Goal: Information Seeking & Learning: Learn about a topic

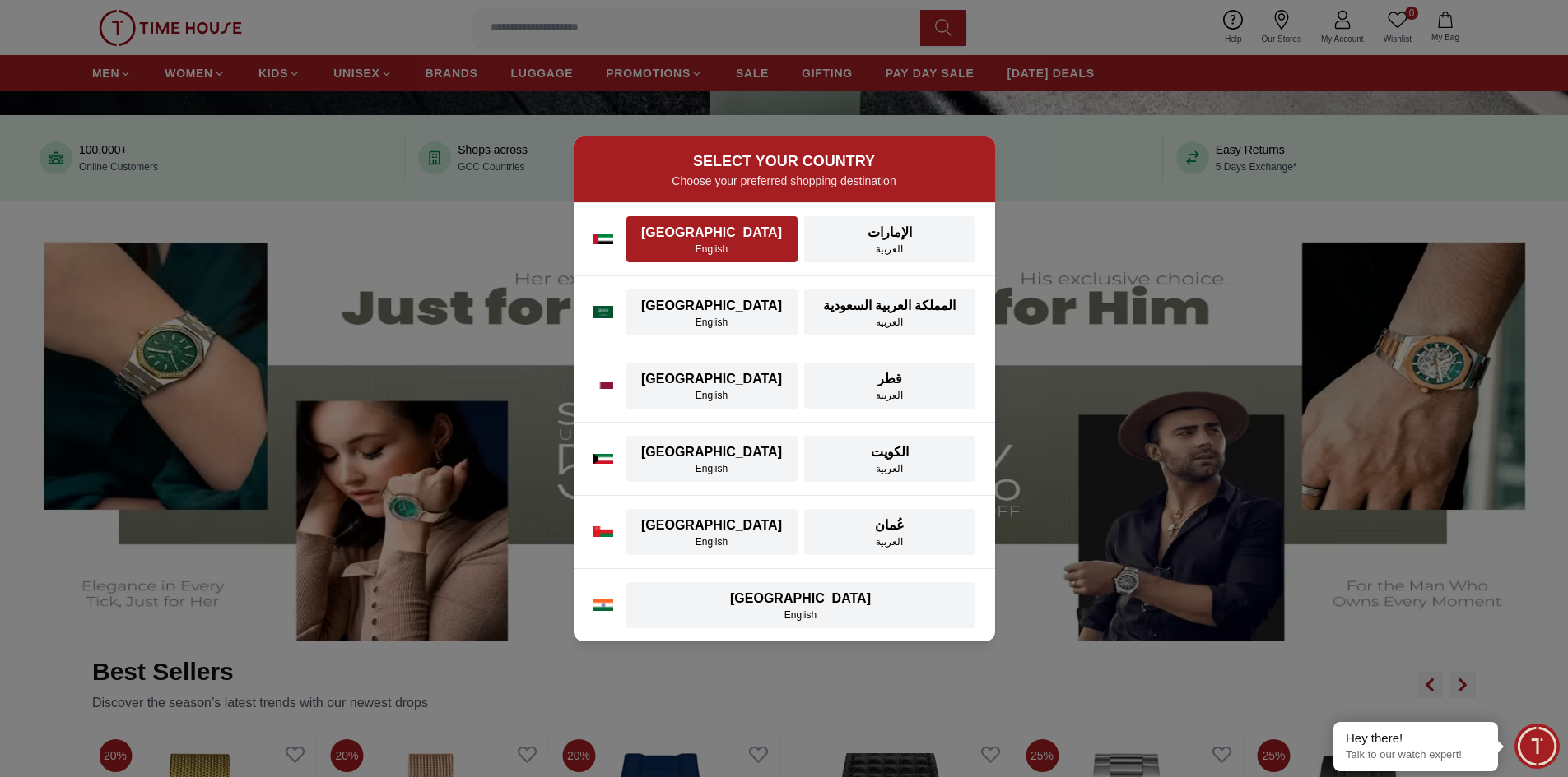
click at [689, 248] on div "English" at bounding box center [712, 249] width 152 height 13
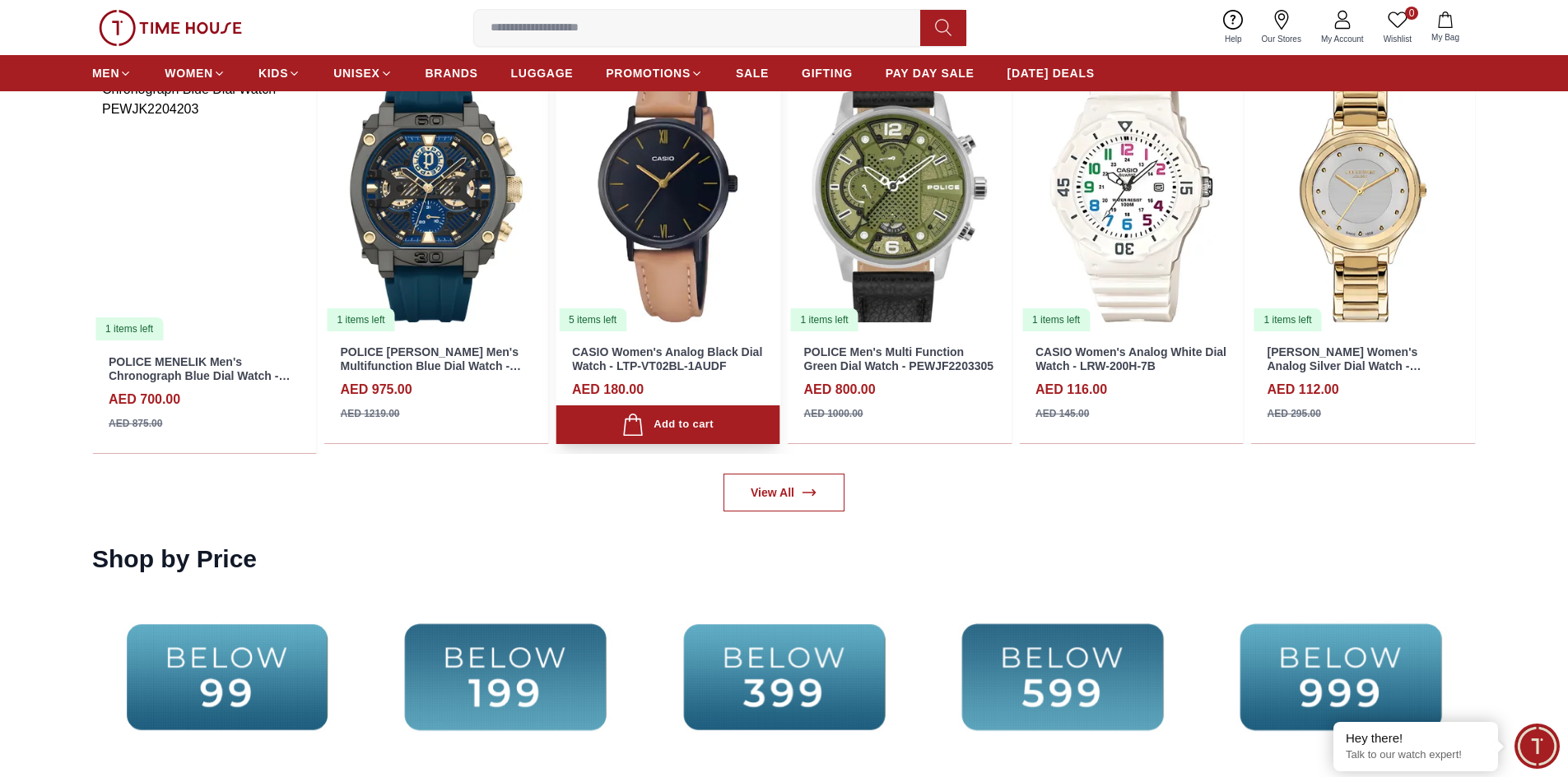
scroll to position [3126, 0]
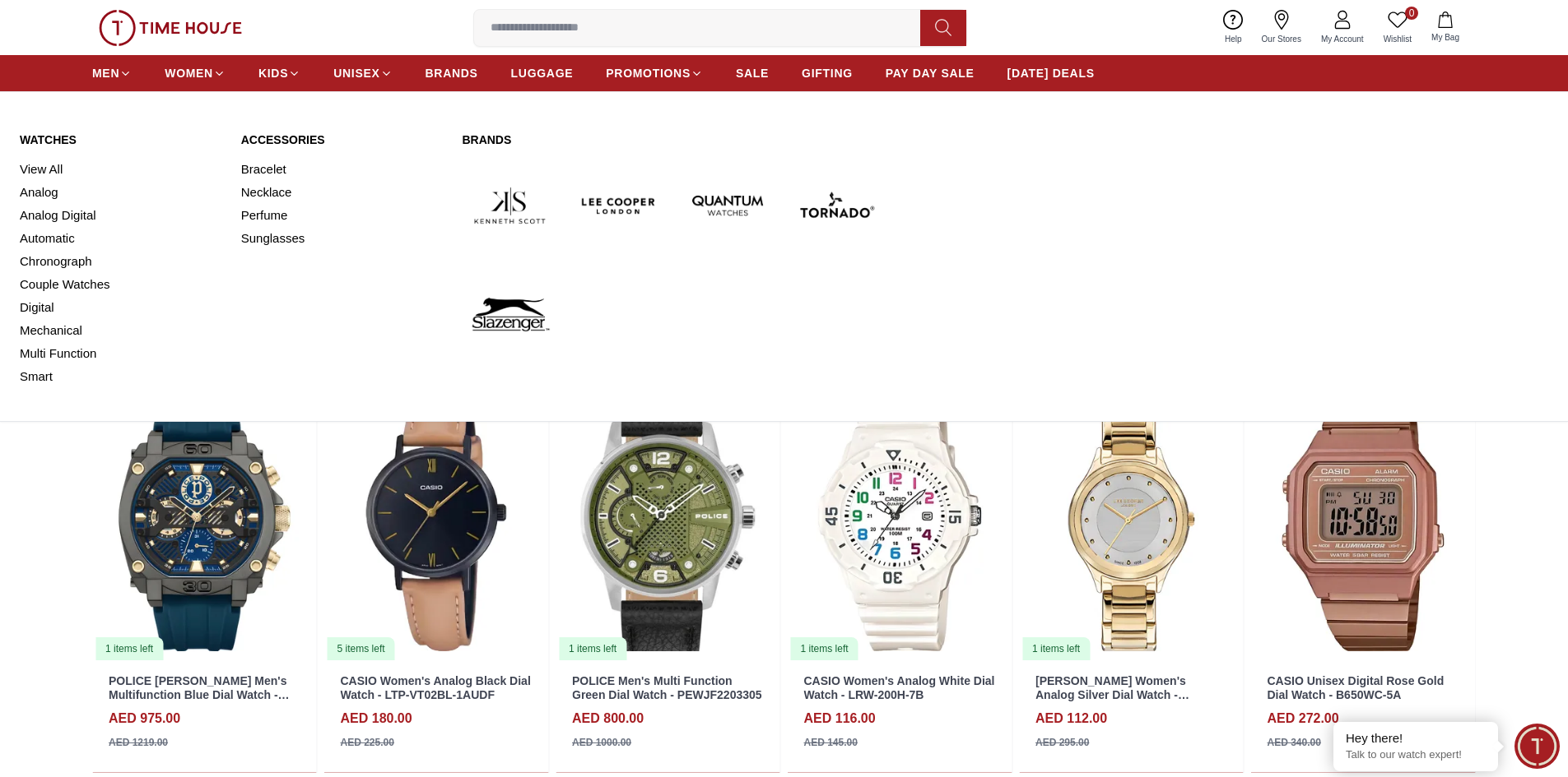
click at [839, 211] on img at bounding box center [835, 205] width 95 height 95
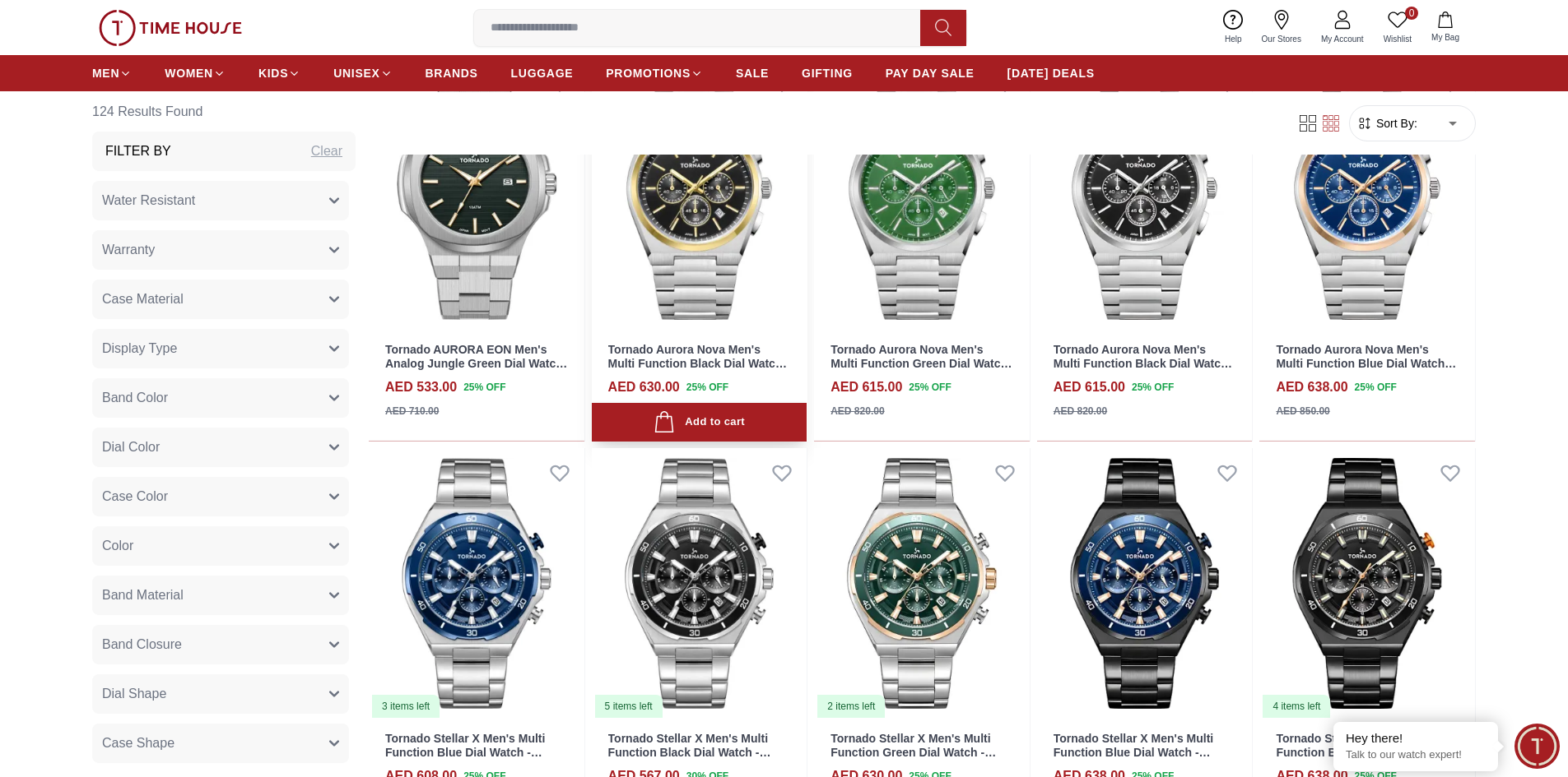
scroll to position [1892, 0]
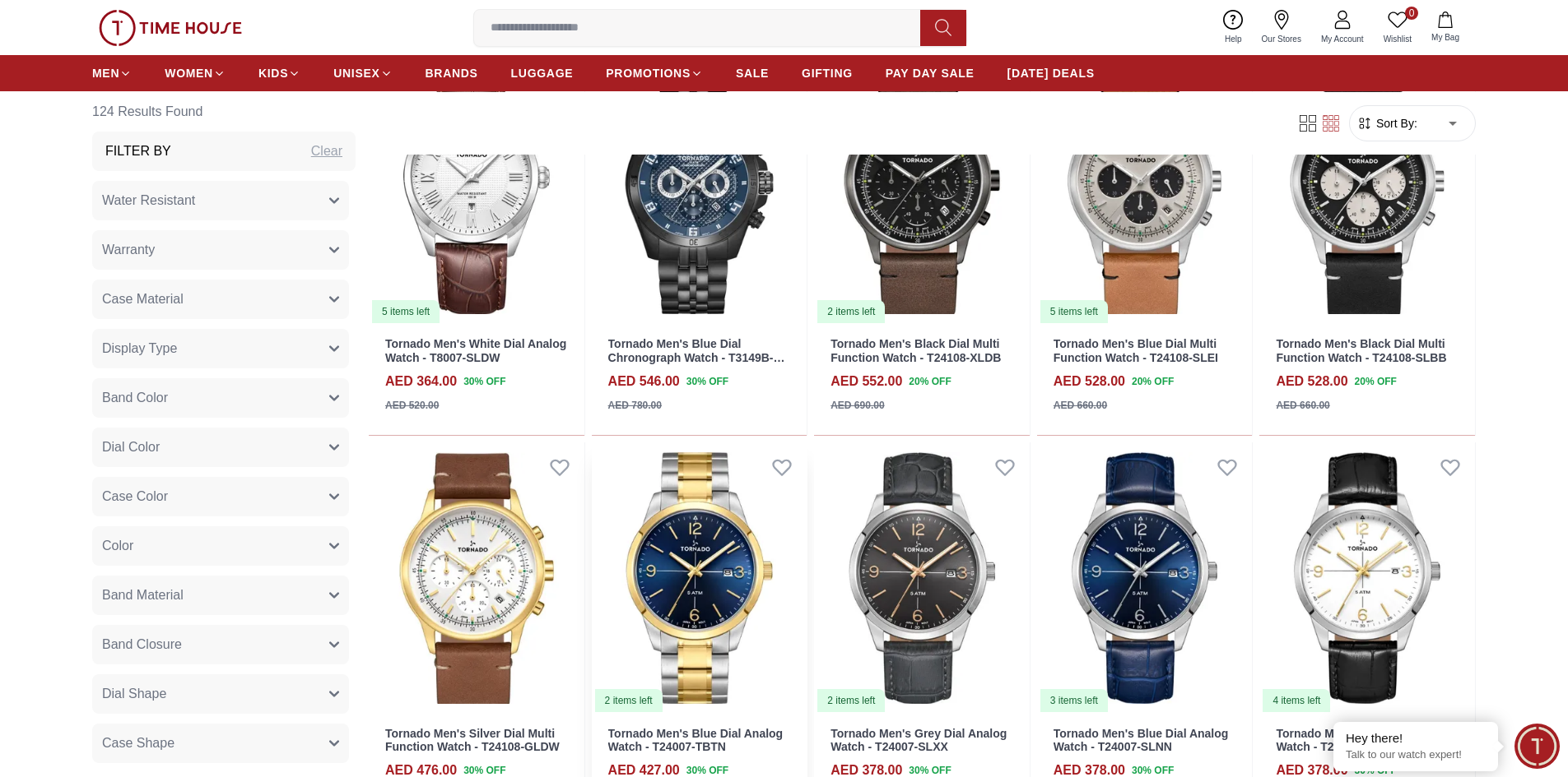
scroll to position [3537, 0]
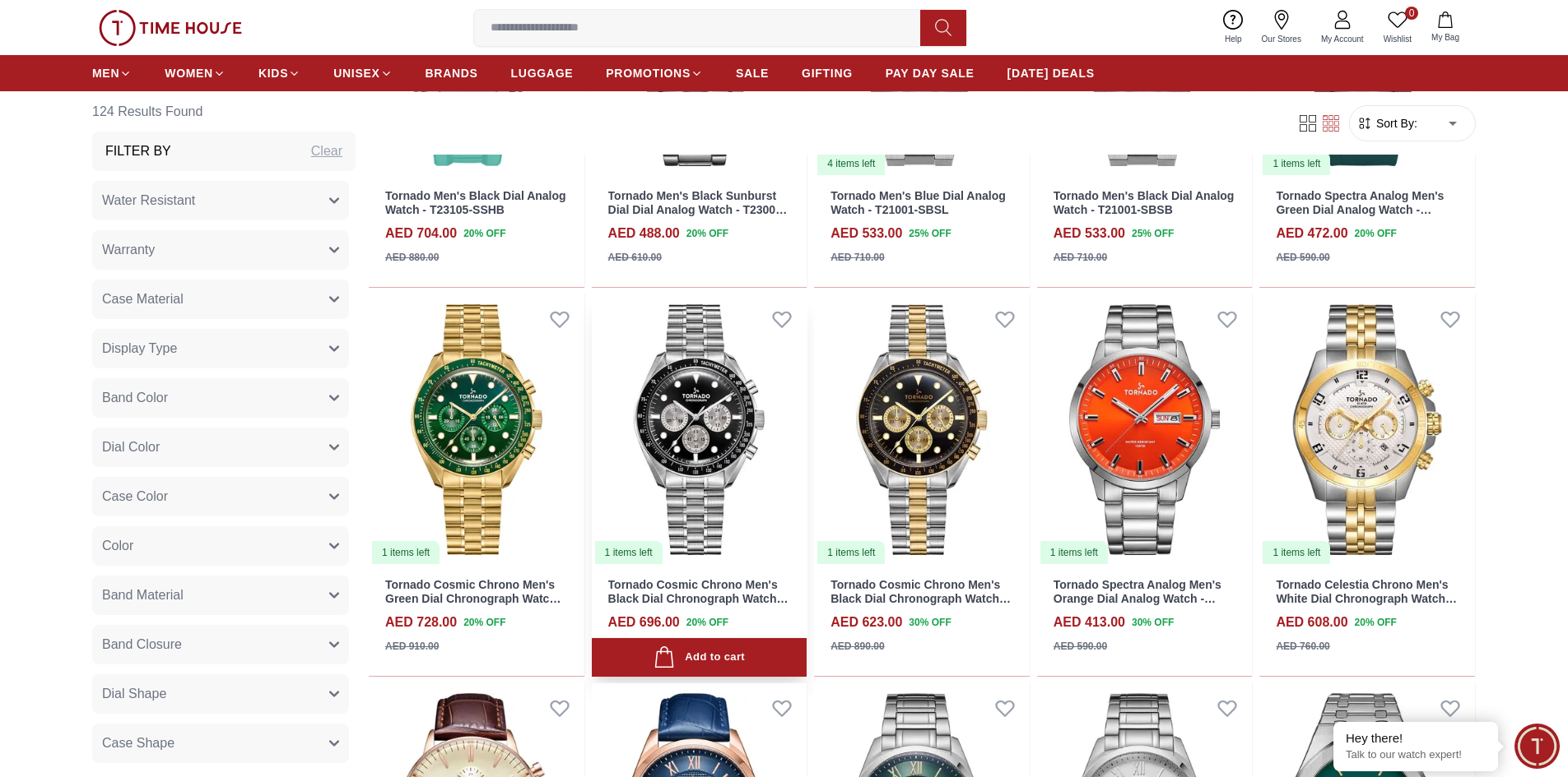
scroll to position [4771, 0]
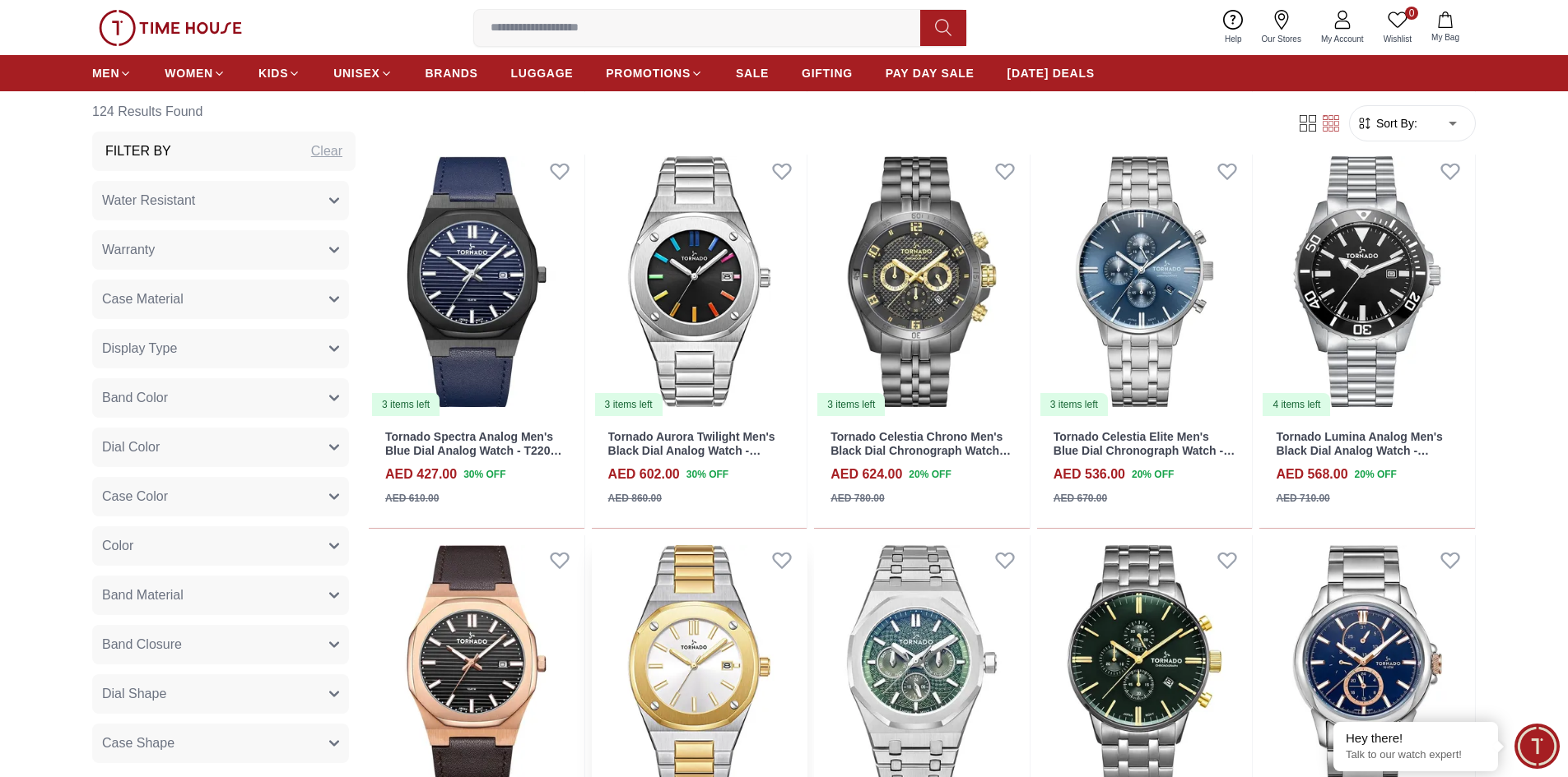
scroll to position [6334, 0]
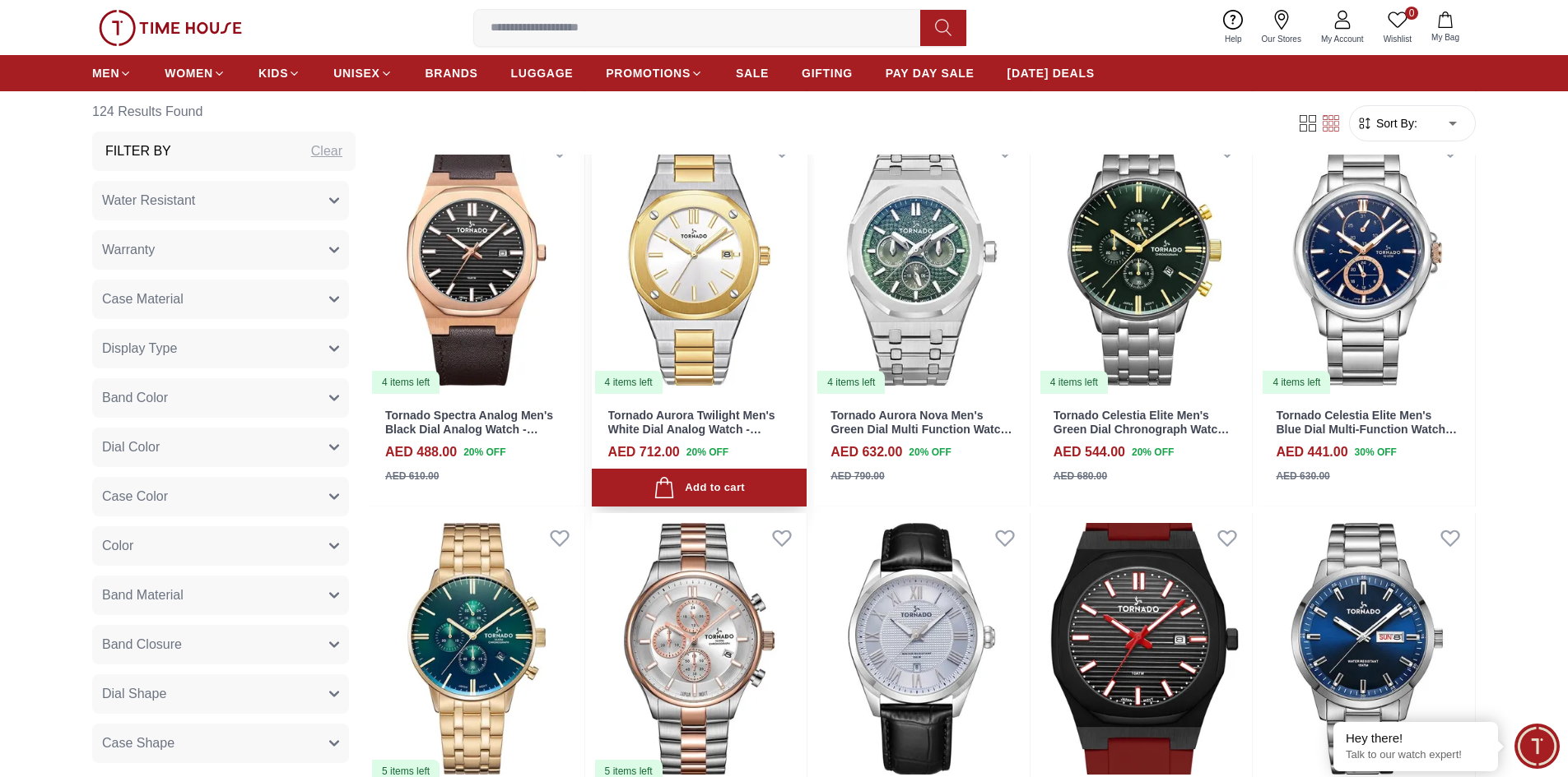
scroll to position [6663, 0]
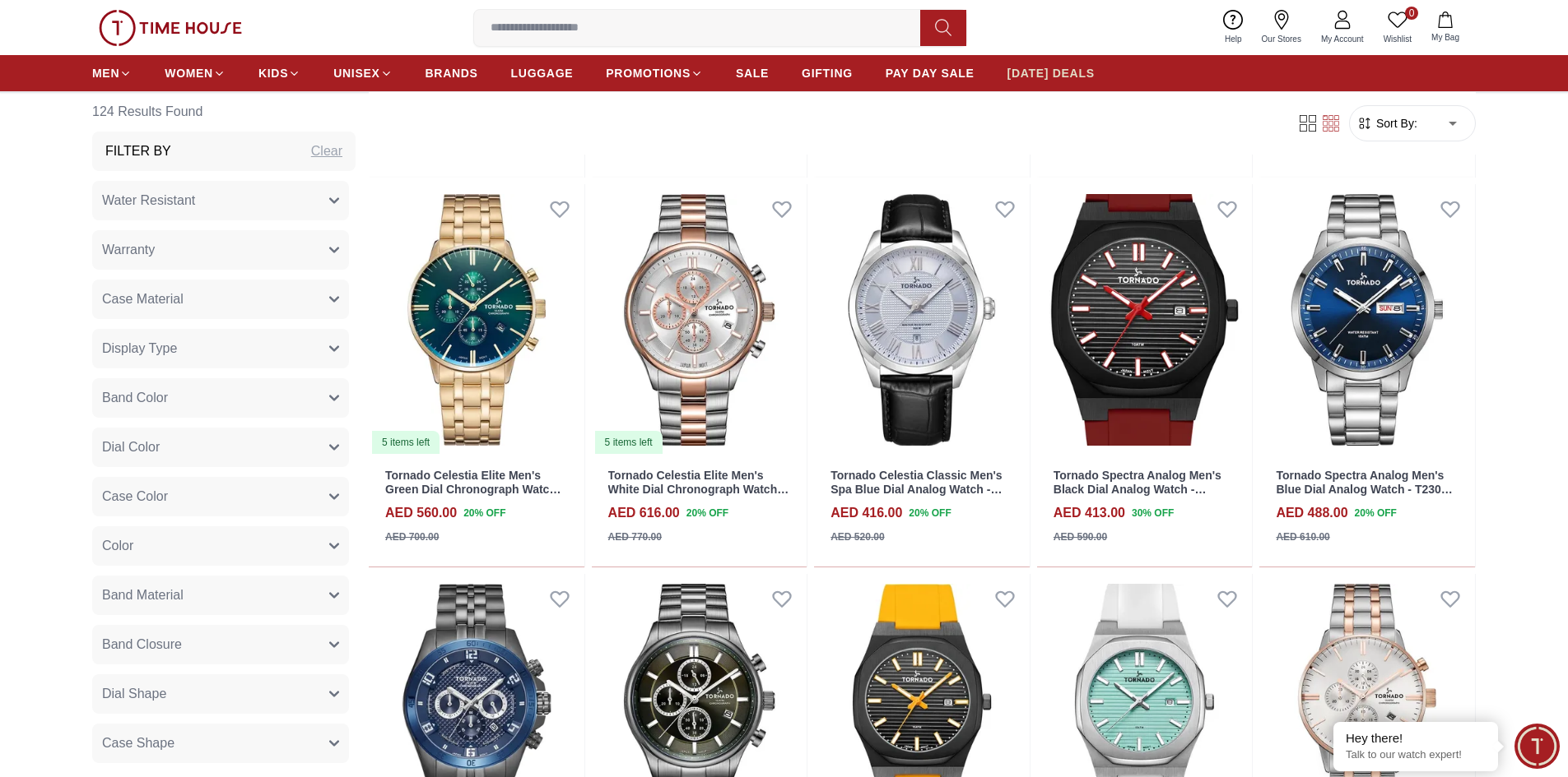
click at [1047, 77] on span "[DATE] DEALS" at bounding box center [1051, 73] width 88 height 17
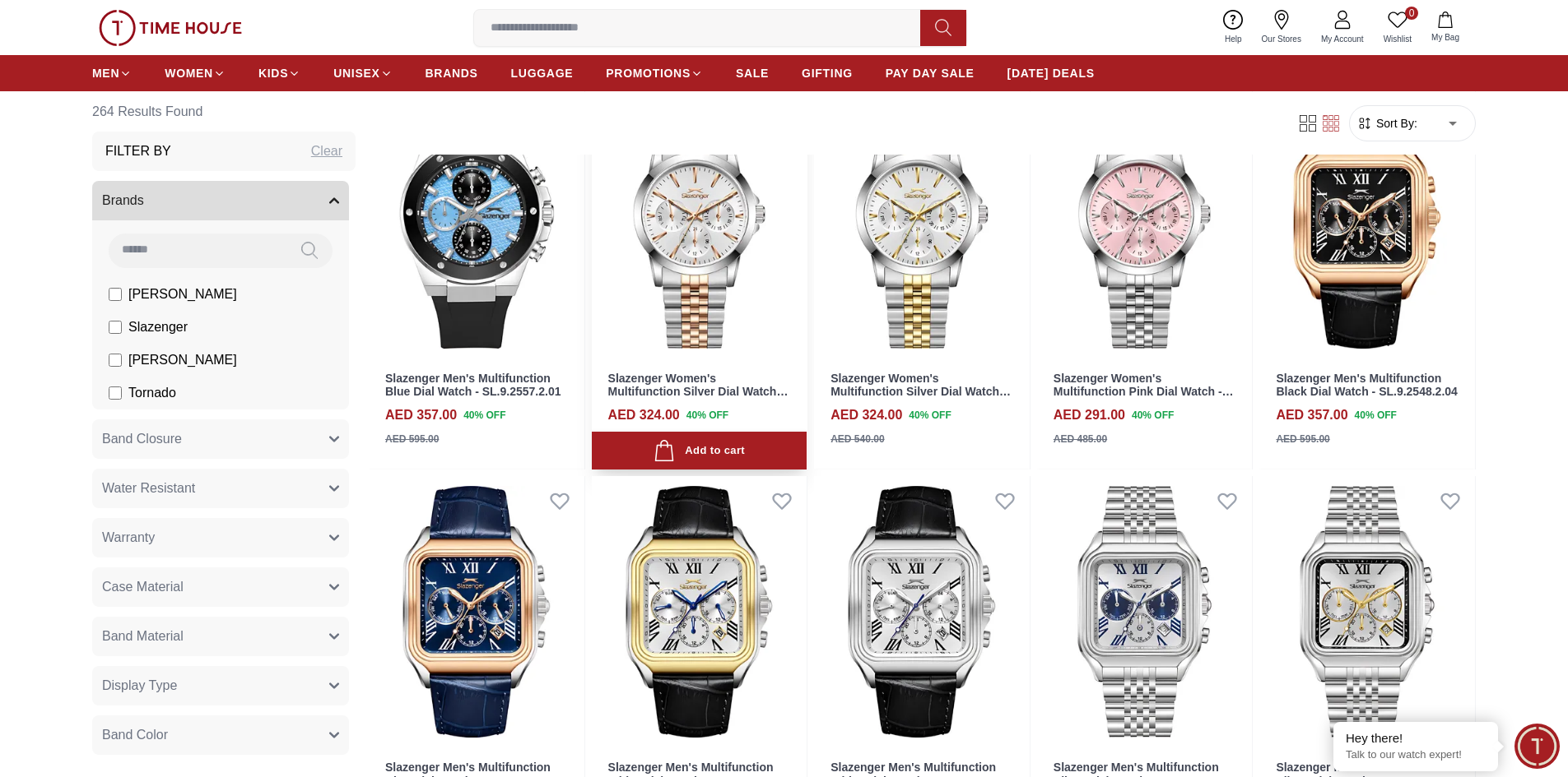
scroll to position [1317, 0]
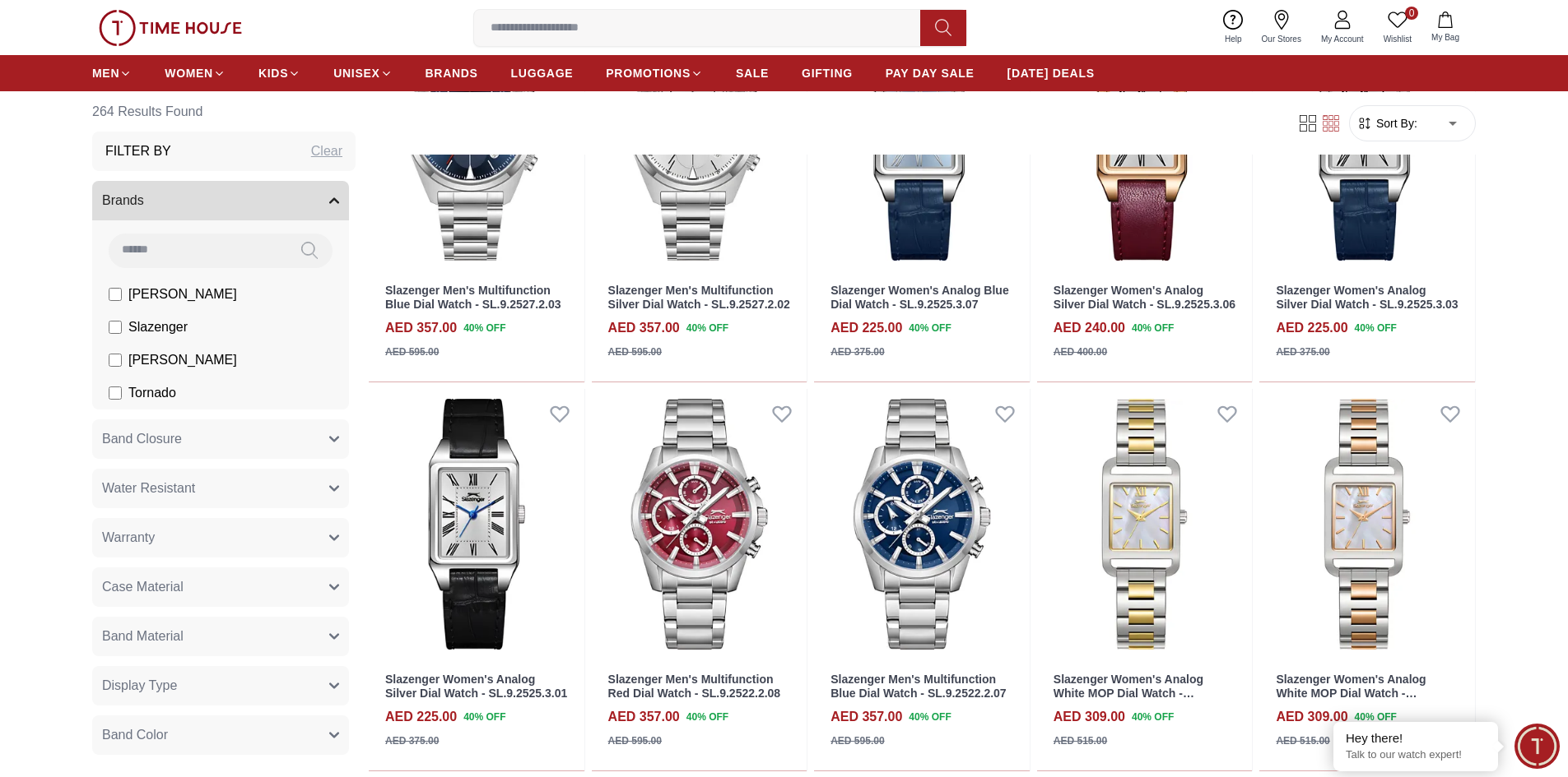
scroll to position [3044, 0]
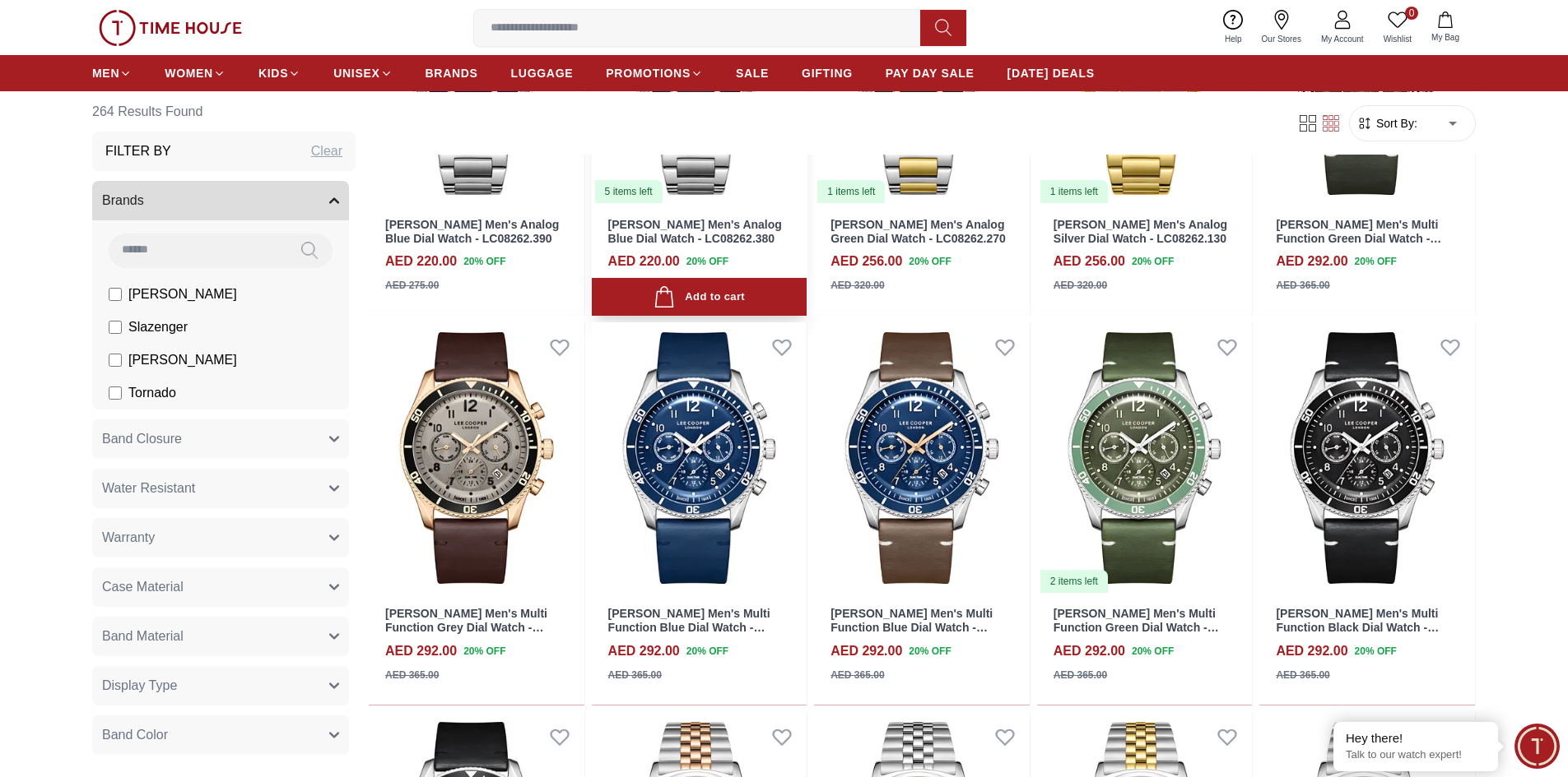
scroll to position [4277, 0]
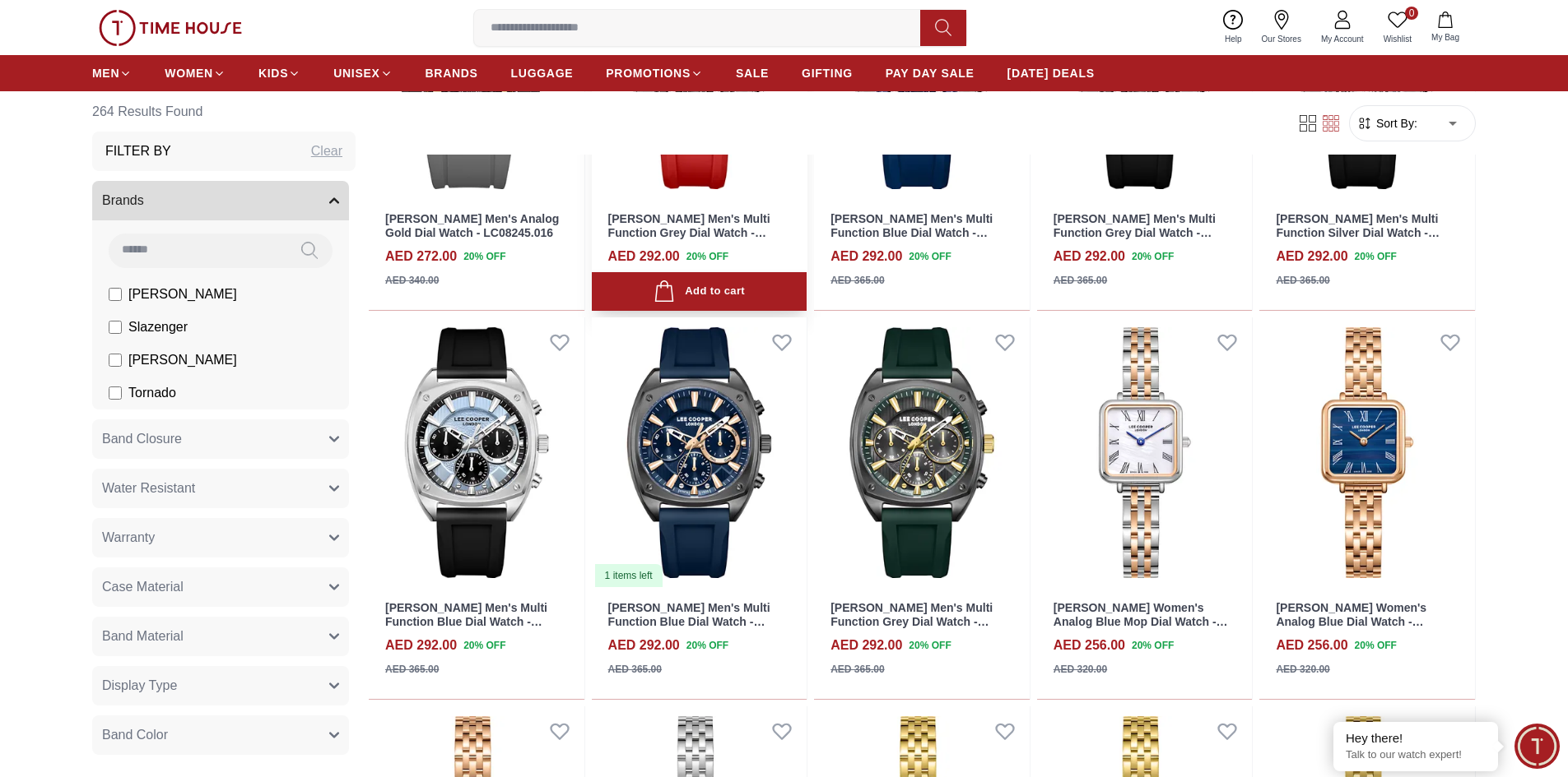
scroll to position [5182, 0]
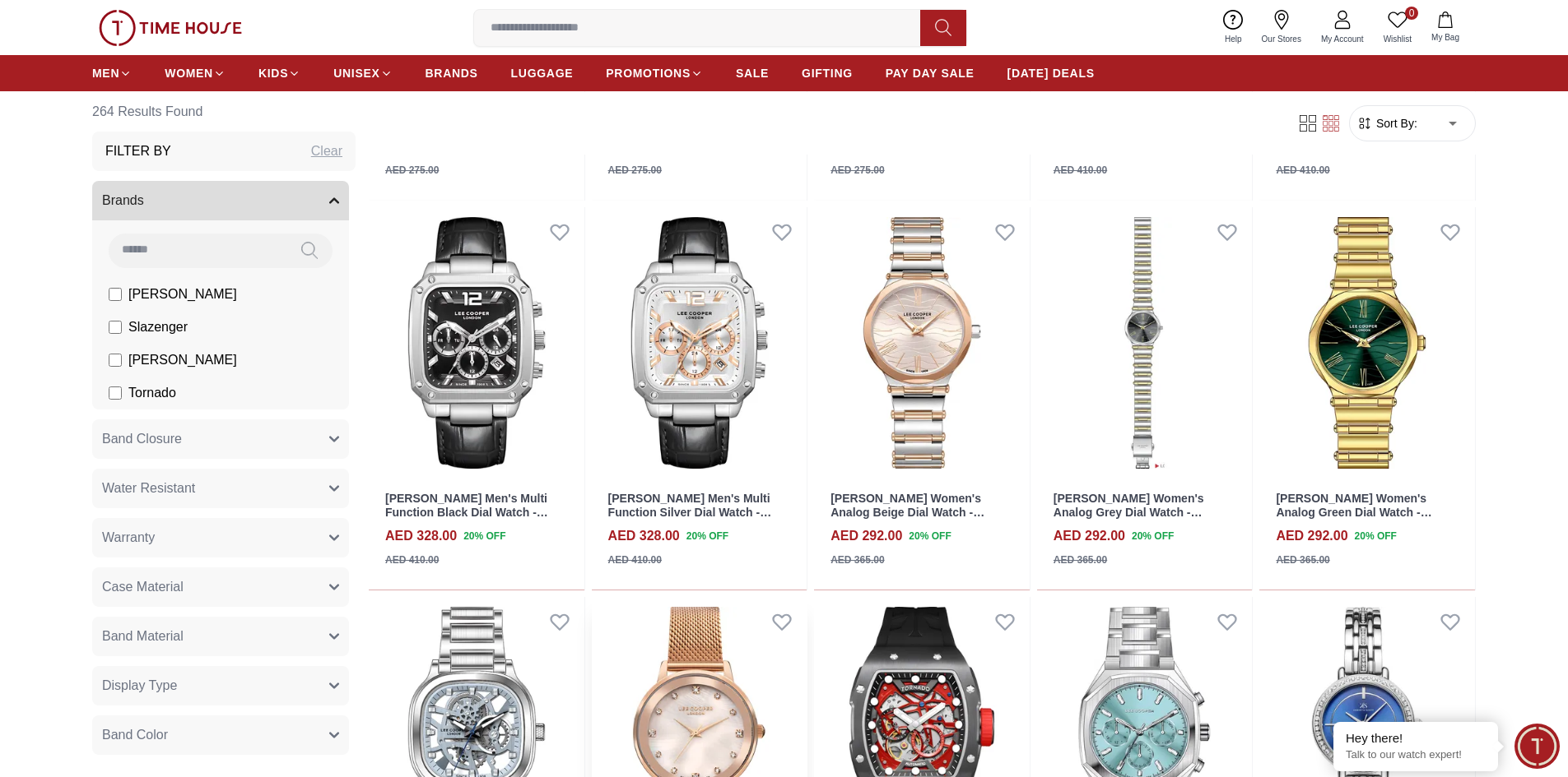
scroll to position [7733, 0]
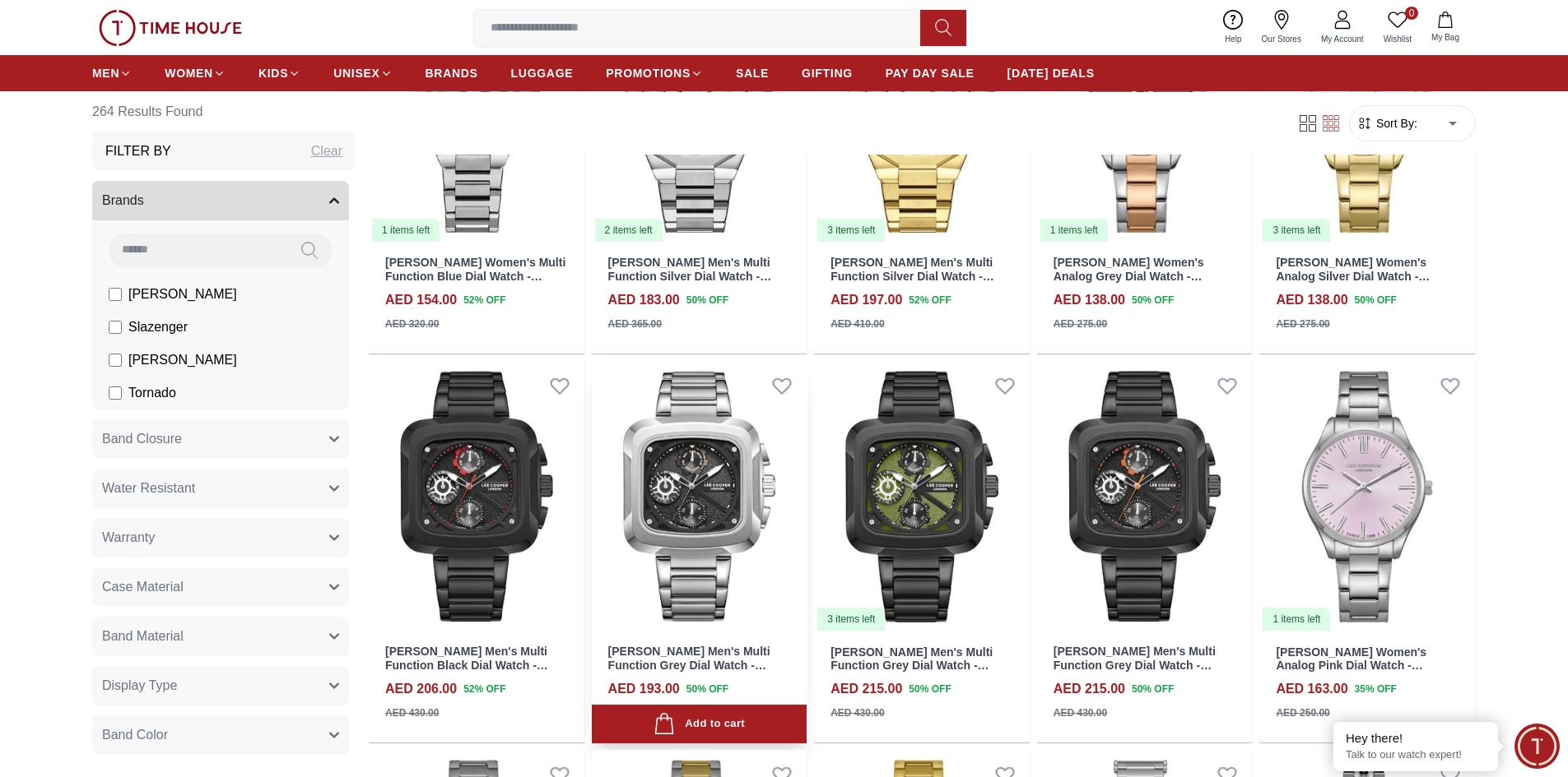
scroll to position [10859, 0]
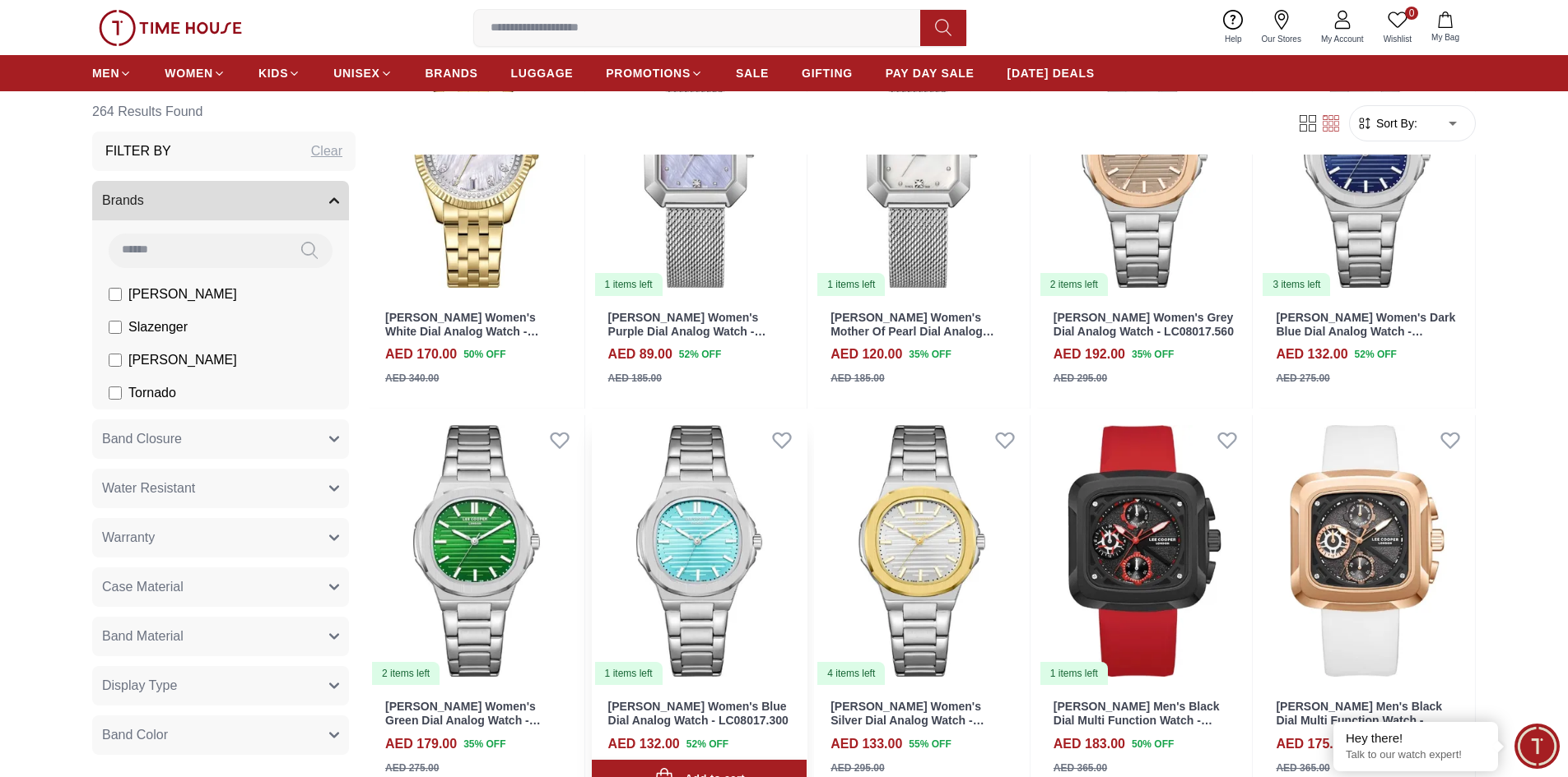
scroll to position [12915, 0]
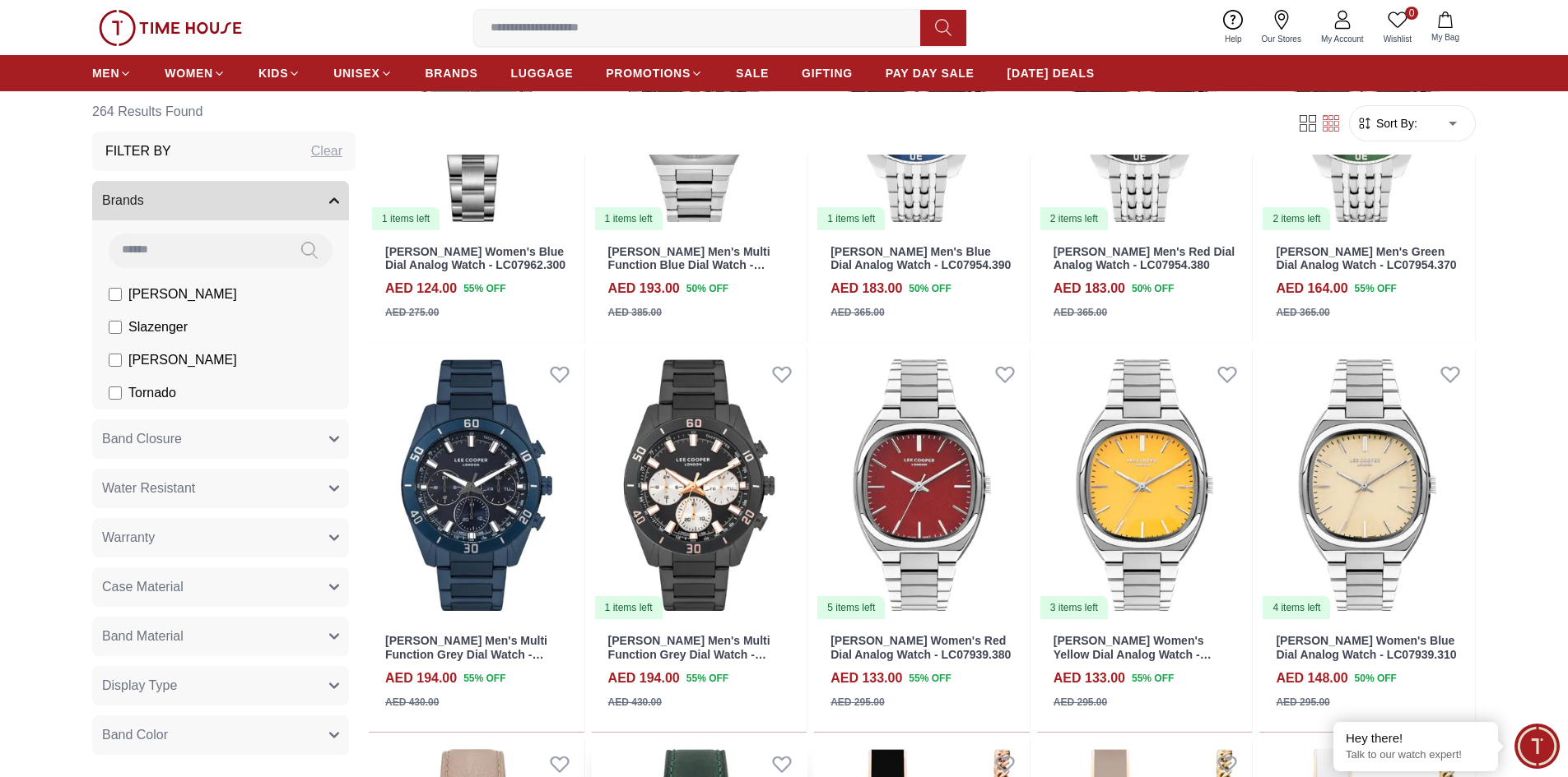
scroll to position [13984, 0]
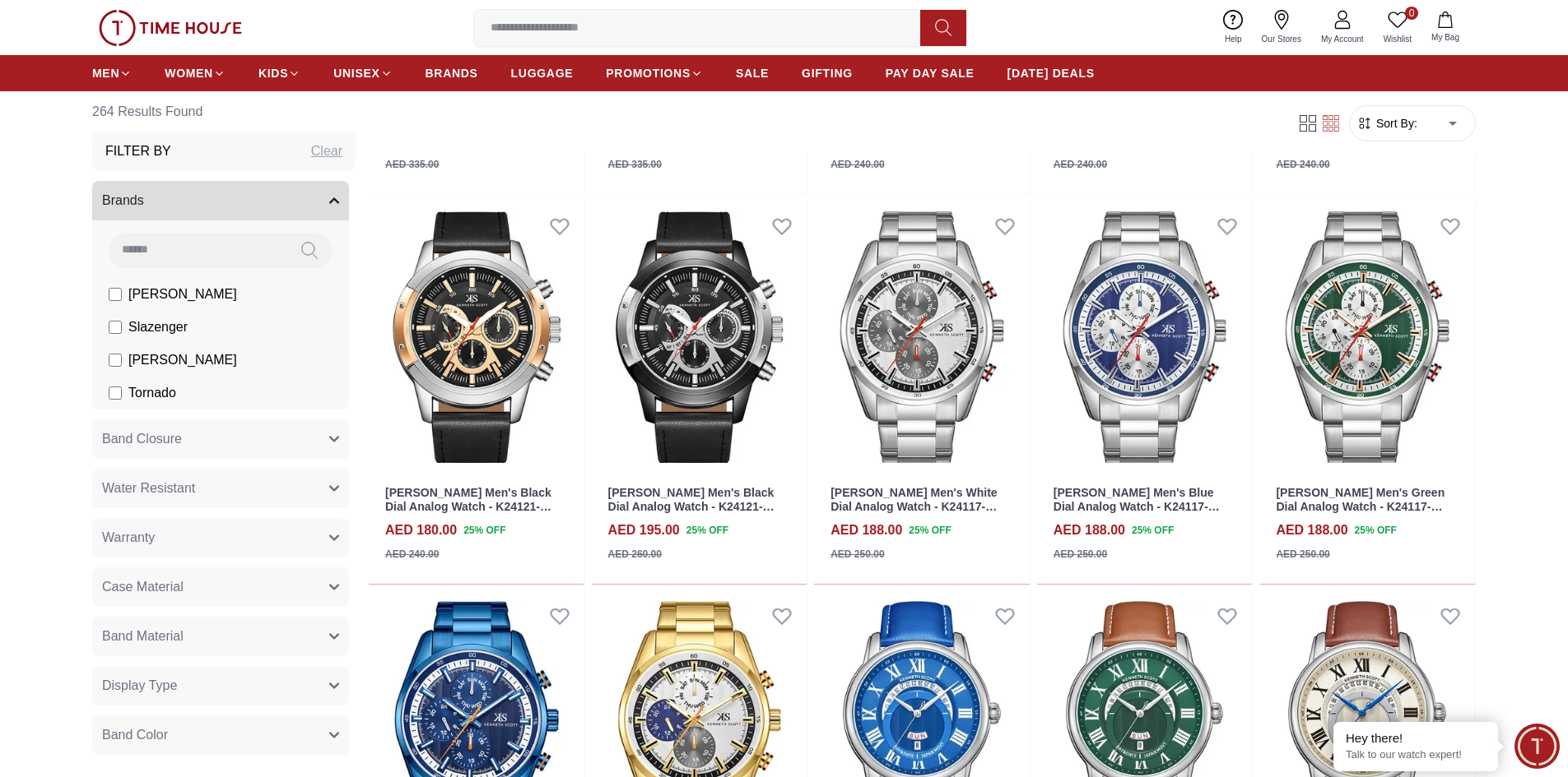
scroll to position [15301, 0]
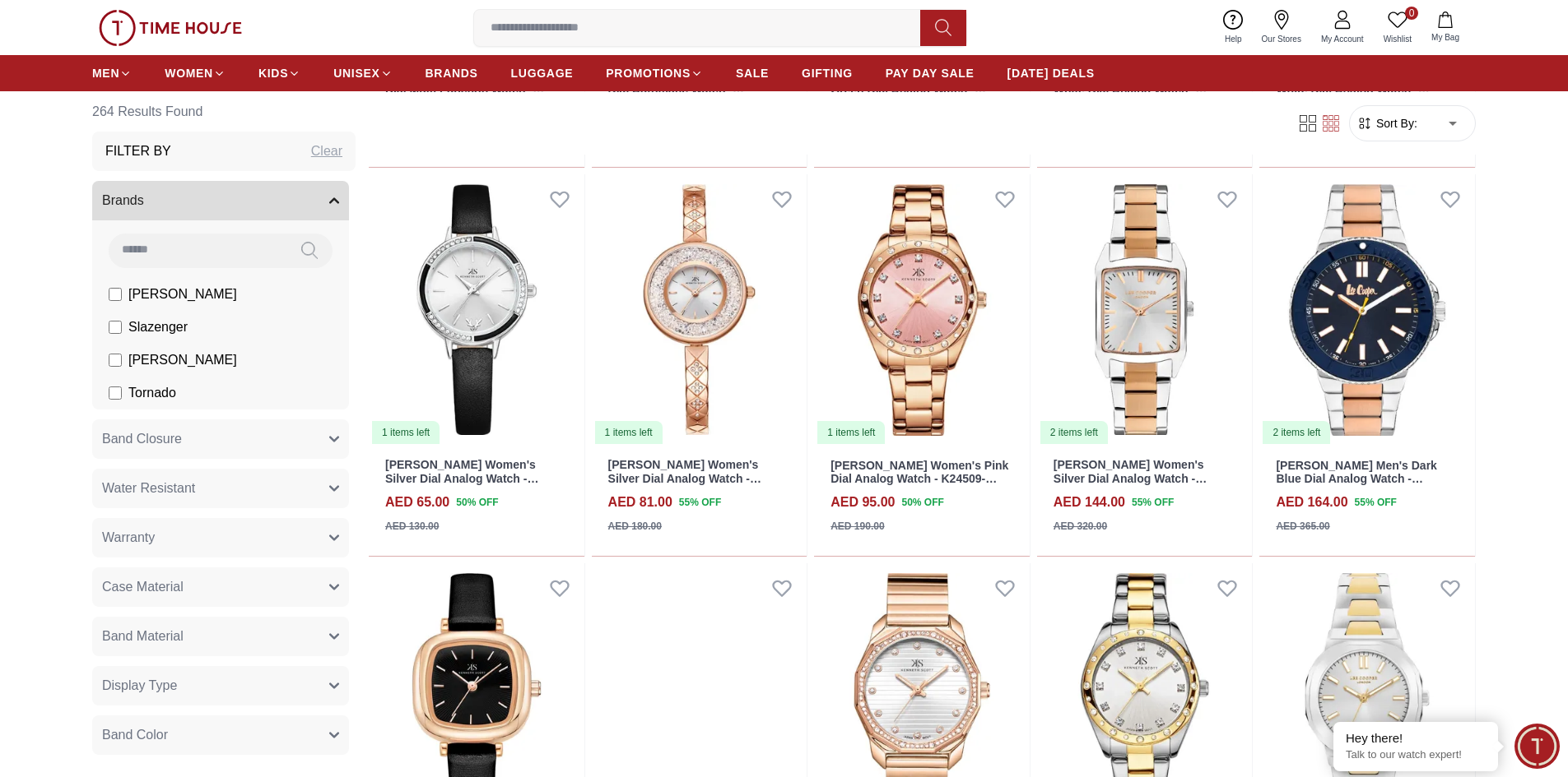
scroll to position [17111, 0]
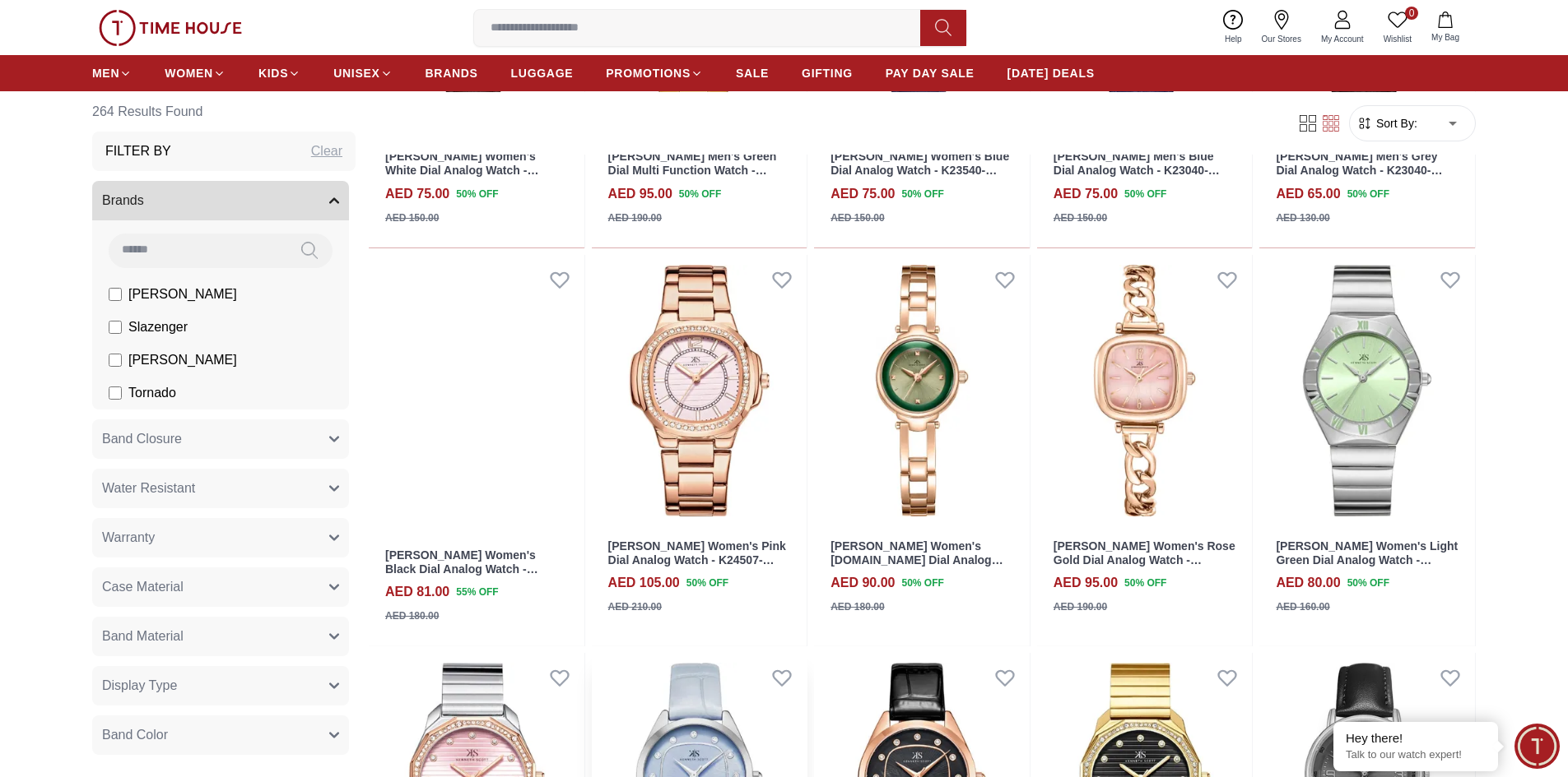
scroll to position [20011, 0]
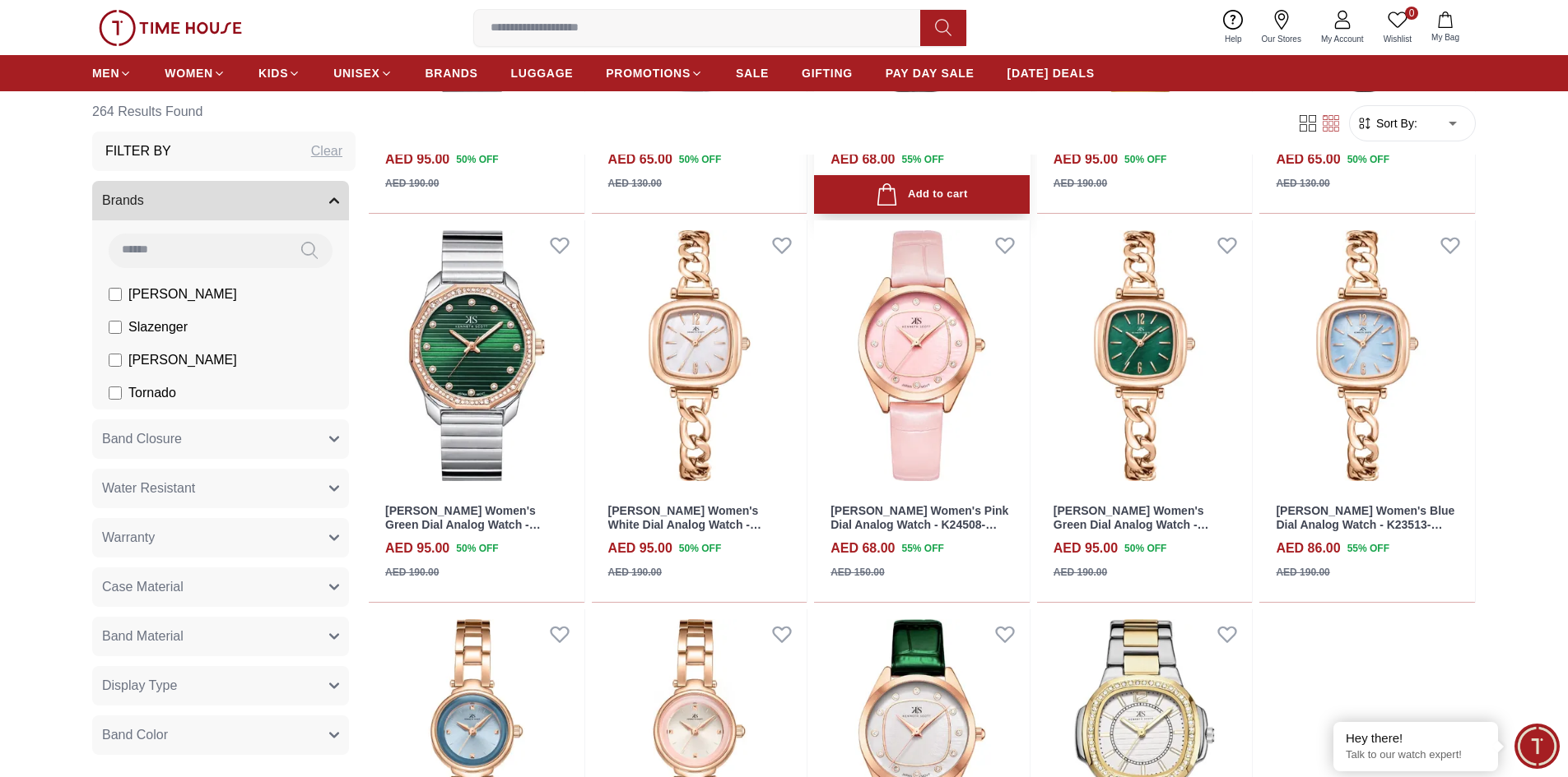
scroll to position [19847, 0]
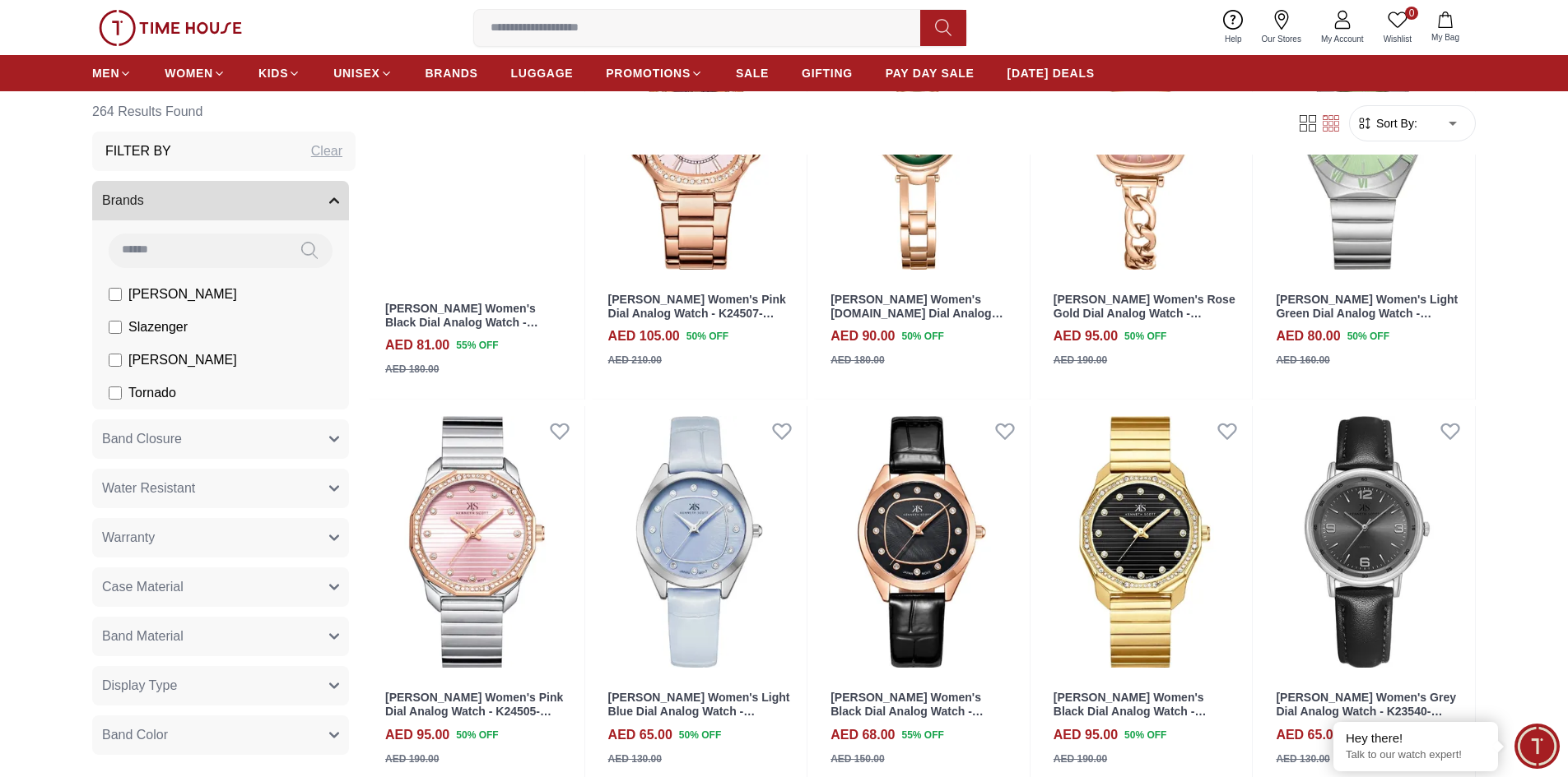
click at [1341, 24] on icon at bounding box center [1341, 19] width 19 height 19
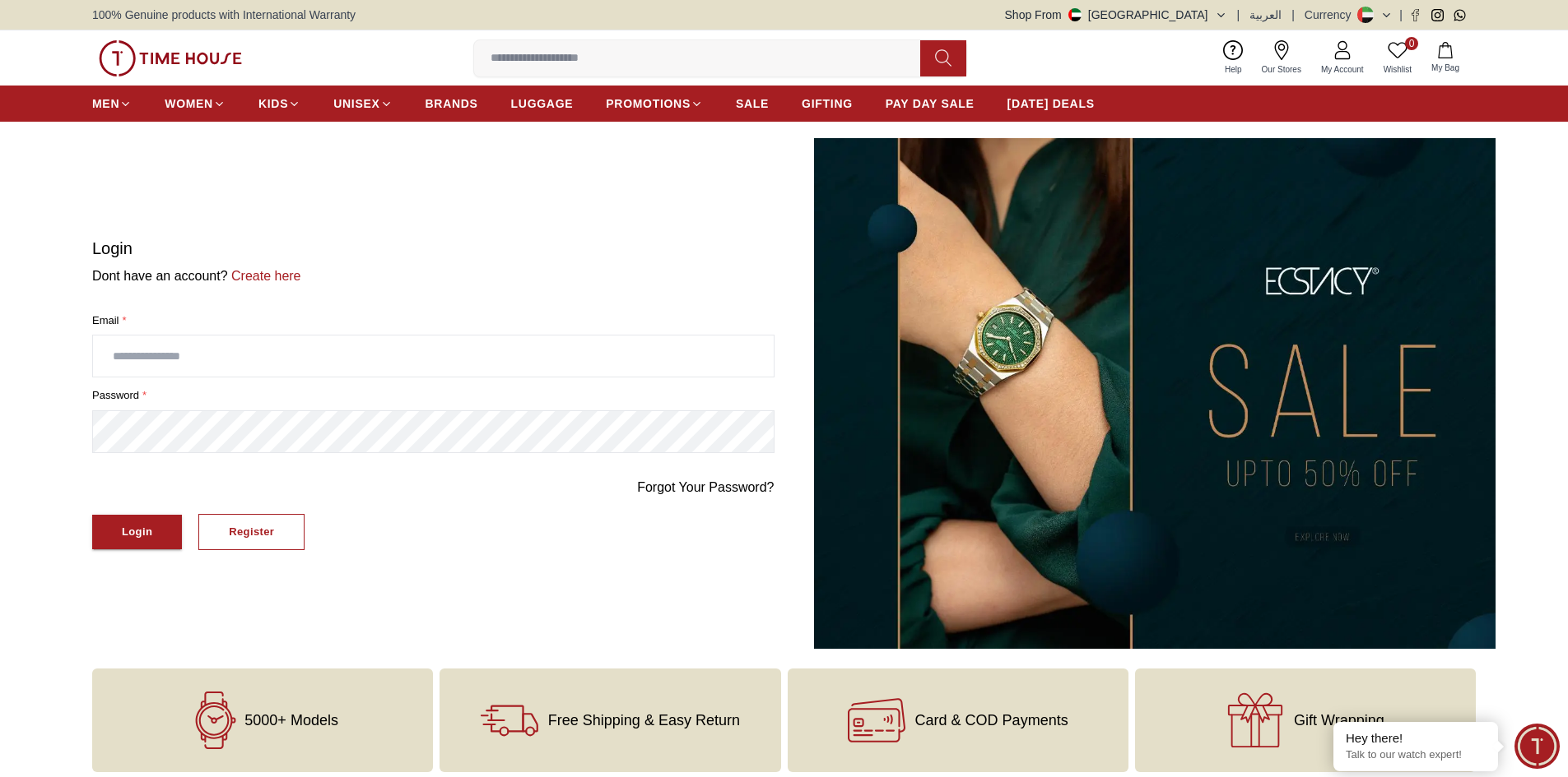
click at [1225, 13] on icon "button" at bounding box center [1220, 15] width 13 height 13
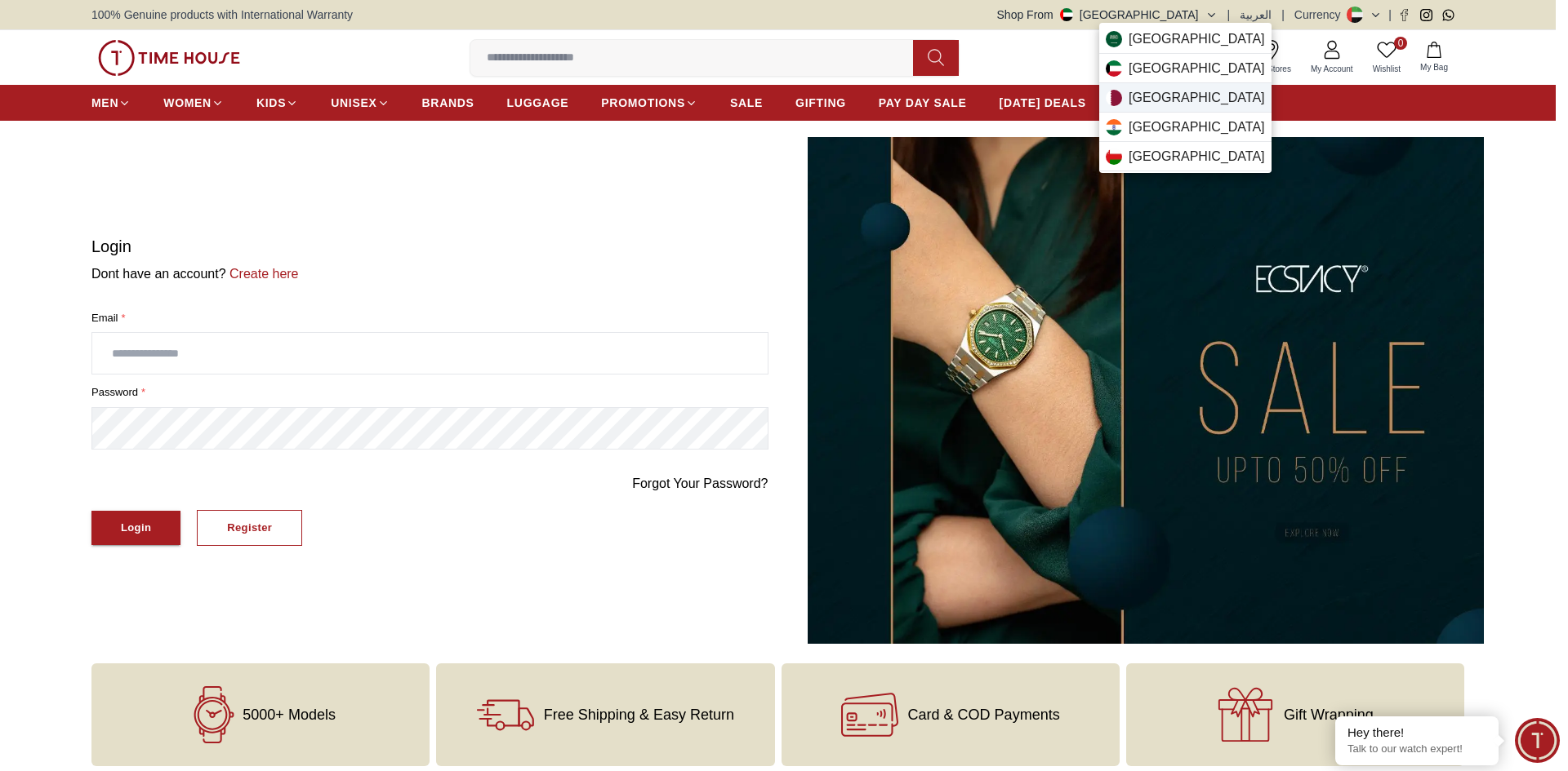
click at [1161, 95] on span "[GEOGRAPHIC_DATA]" at bounding box center [1196, 98] width 136 height 19
